Goal: Task Accomplishment & Management: Manage account settings

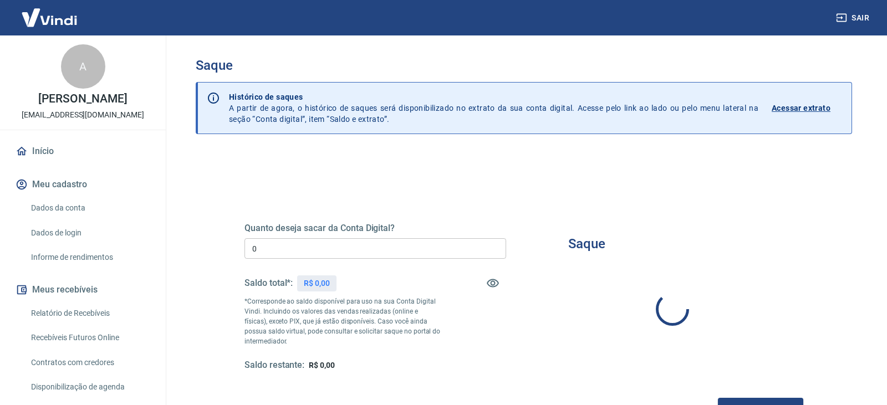
type input "R$ 0,00"
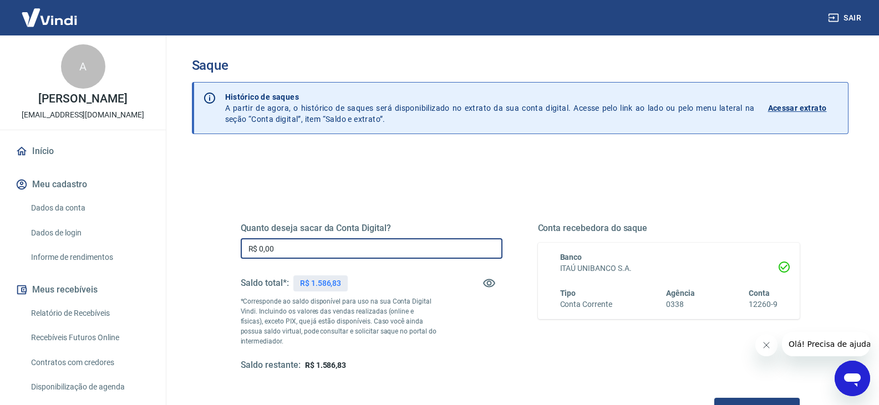
drag, startPoint x: 206, startPoint y: 250, endPoint x: 173, endPoint y: 250, distance: 33.3
click at [173, 250] on div "Saque Histórico de saques A partir de agora, o histórico de saques será disponi…" at bounding box center [520, 251] width 710 height 432
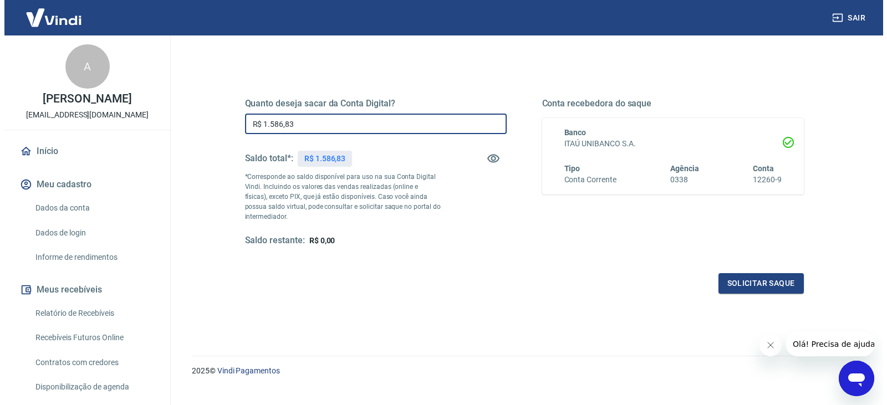
scroll to position [143, 0]
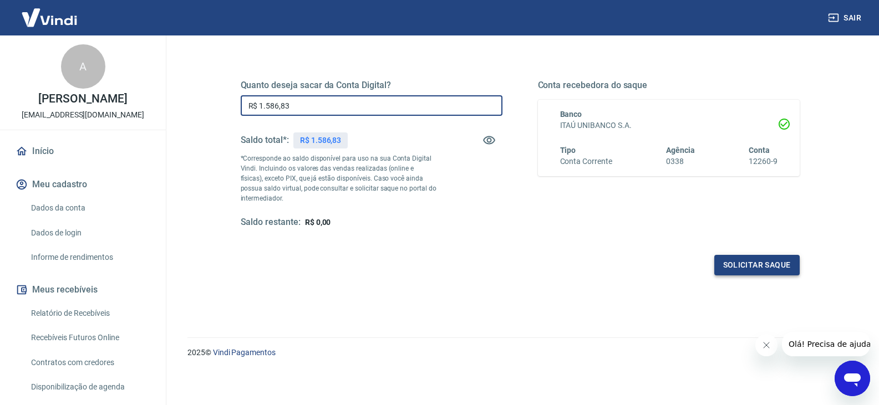
type input "R$ 1.586,83"
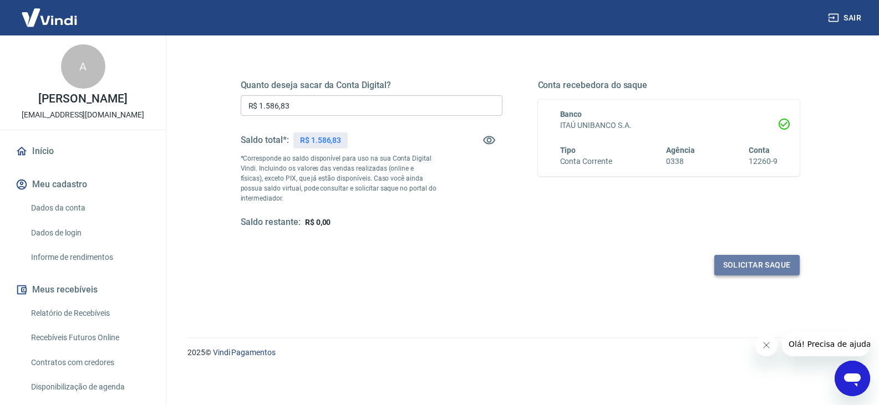
click at [752, 271] on button "Solicitar saque" at bounding box center [756, 265] width 85 height 21
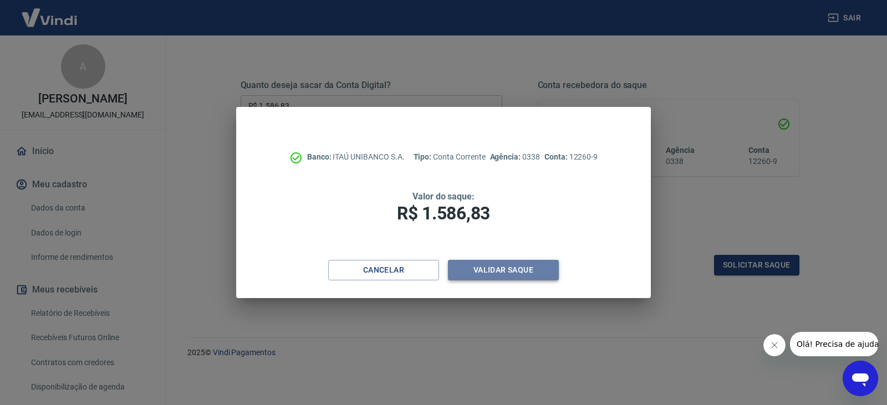
click at [521, 267] on button "Validar saque" at bounding box center [503, 270] width 111 height 21
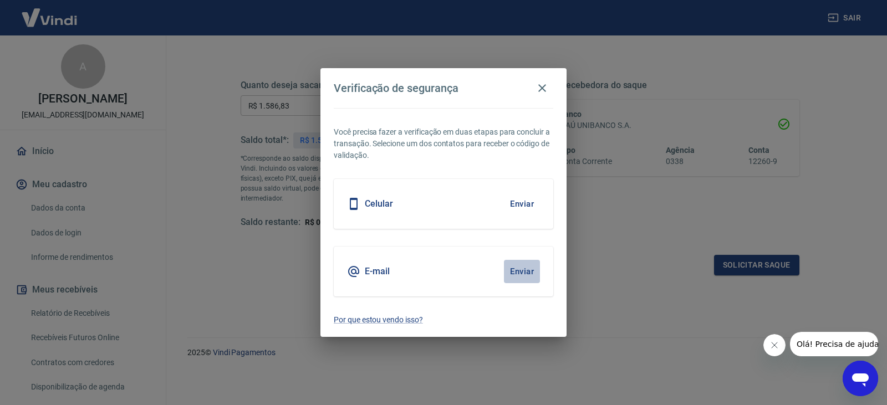
click at [522, 273] on button "Enviar" at bounding box center [522, 271] width 36 height 23
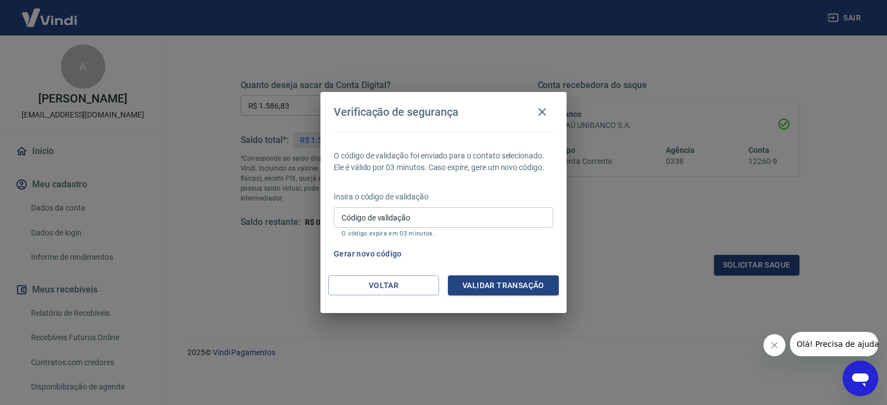
click at [370, 220] on input "Código de validação" at bounding box center [444, 217] width 220 height 21
type input "116724"
click at [496, 284] on button "Validar transação" at bounding box center [503, 286] width 111 height 21
